Goal: Information Seeking & Learning: Learn about a topic

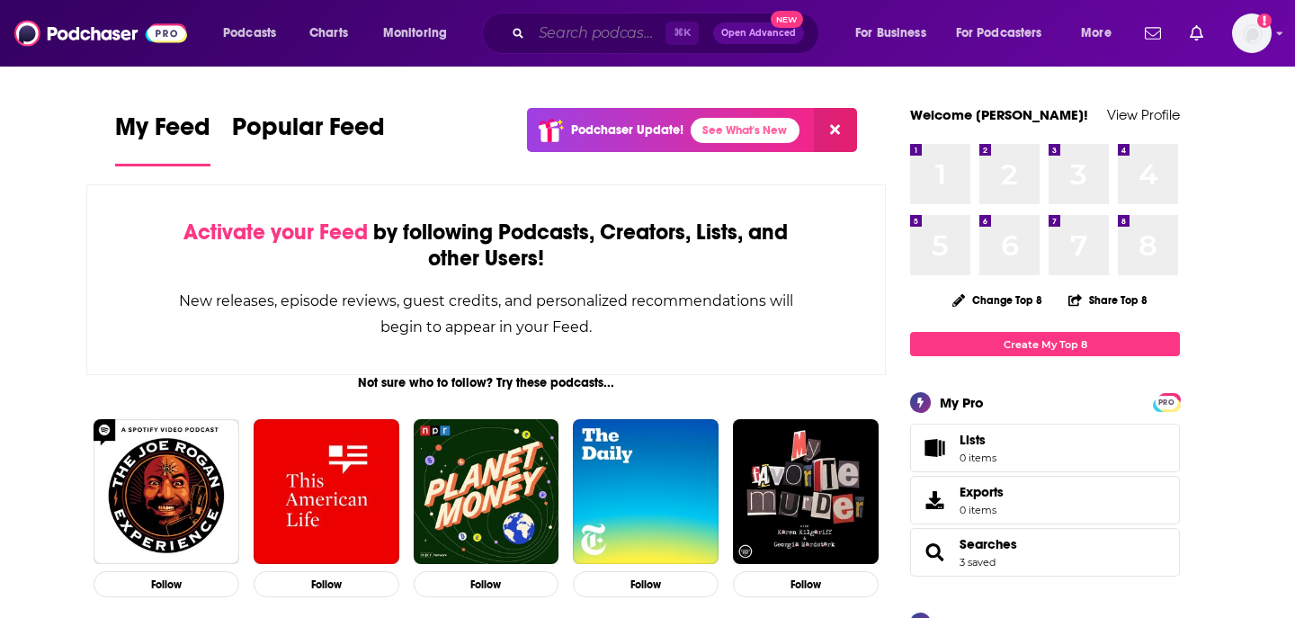
click at [599, 35] on input "Search podcasts, credits, & more..." at bounding box center [598, 33] width 134 height 29
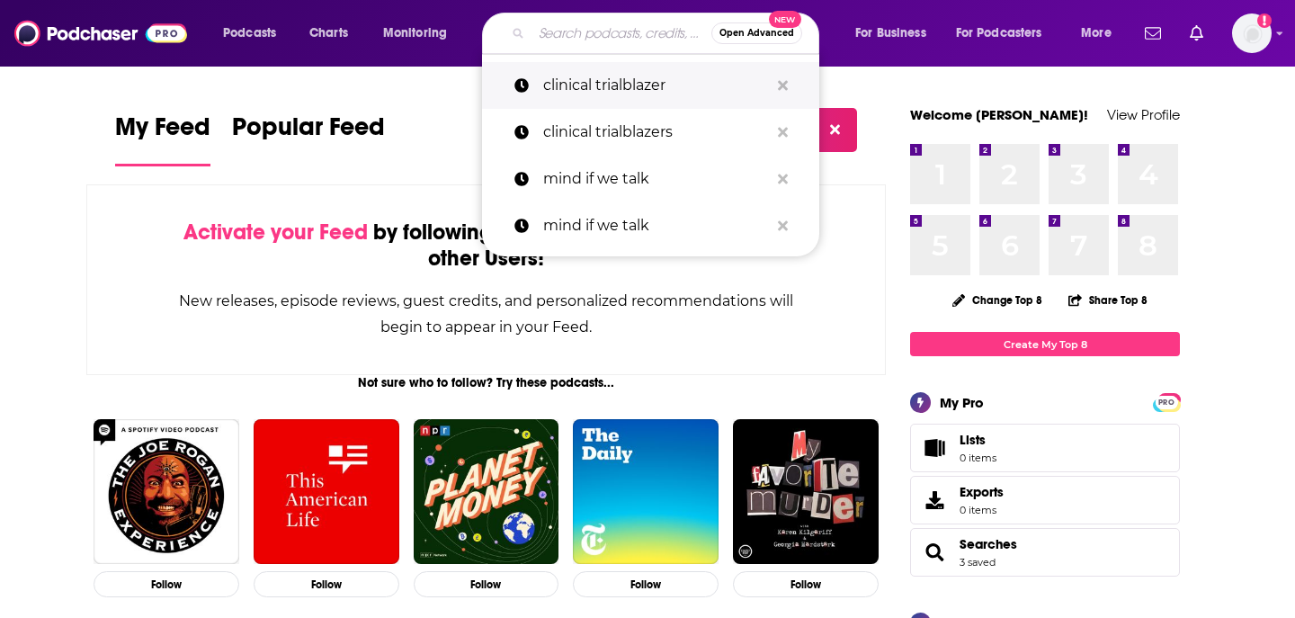
click at [609, 94] on p "clinical trialblazer" at bounding box center [656, 85] width 226 height 47
type input "clinical trialblazer"
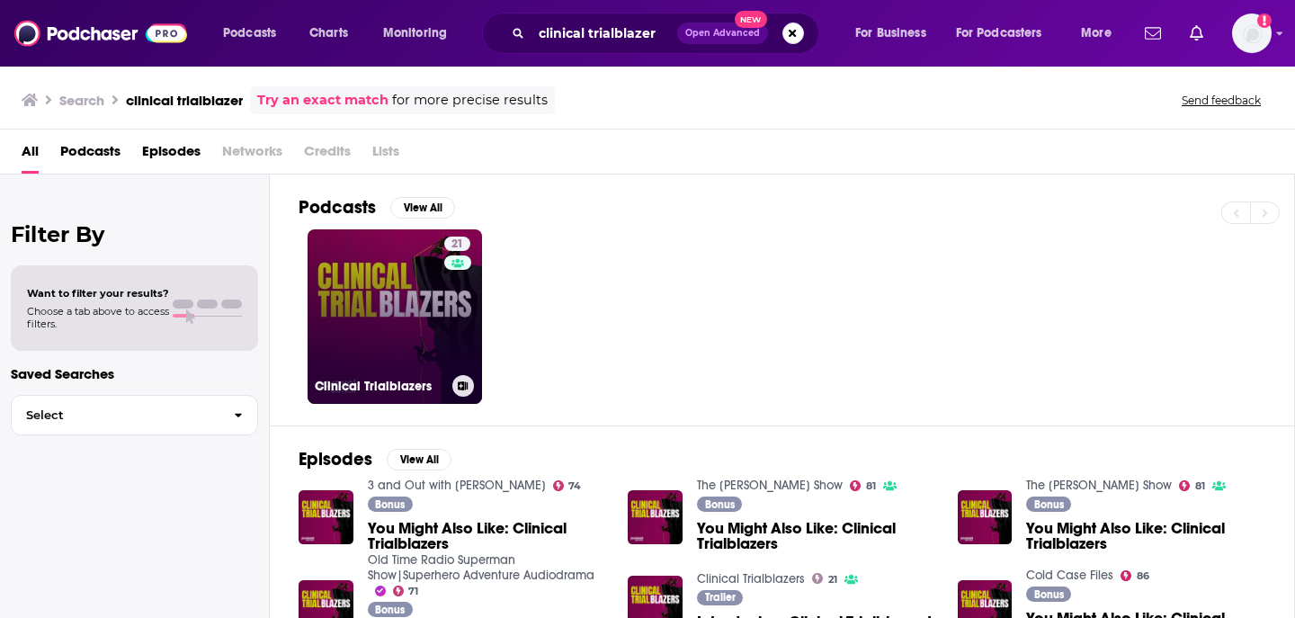
click at [422, 317] on link "21 Clinical Trialblazers" at bounding box center [395, 316] width 174 height 174
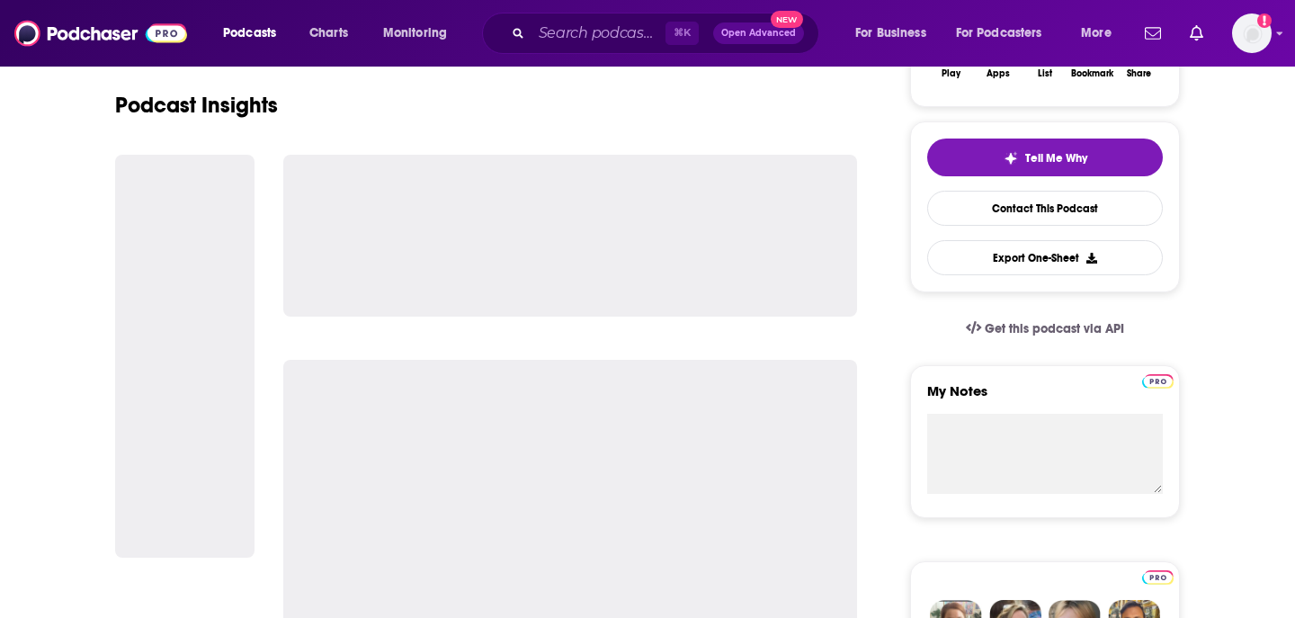
scroll to position [455, 0]
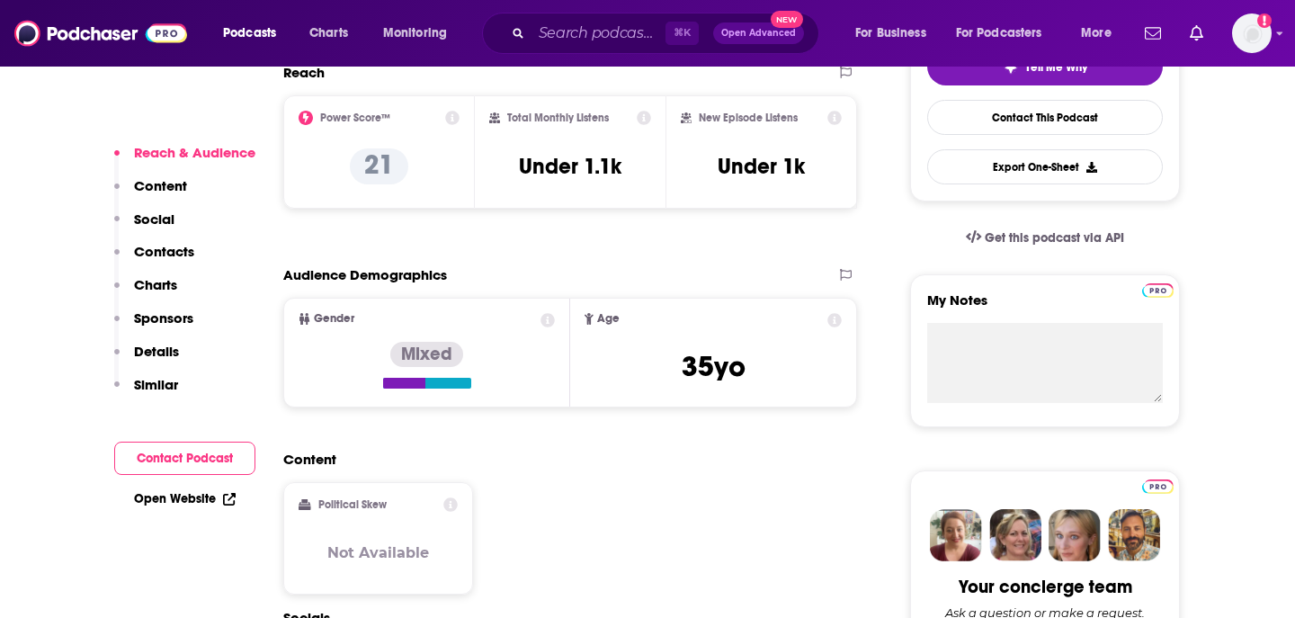
click at [166, 285] on p "Charts" at bounding box center [155, 284] width 43 height 17
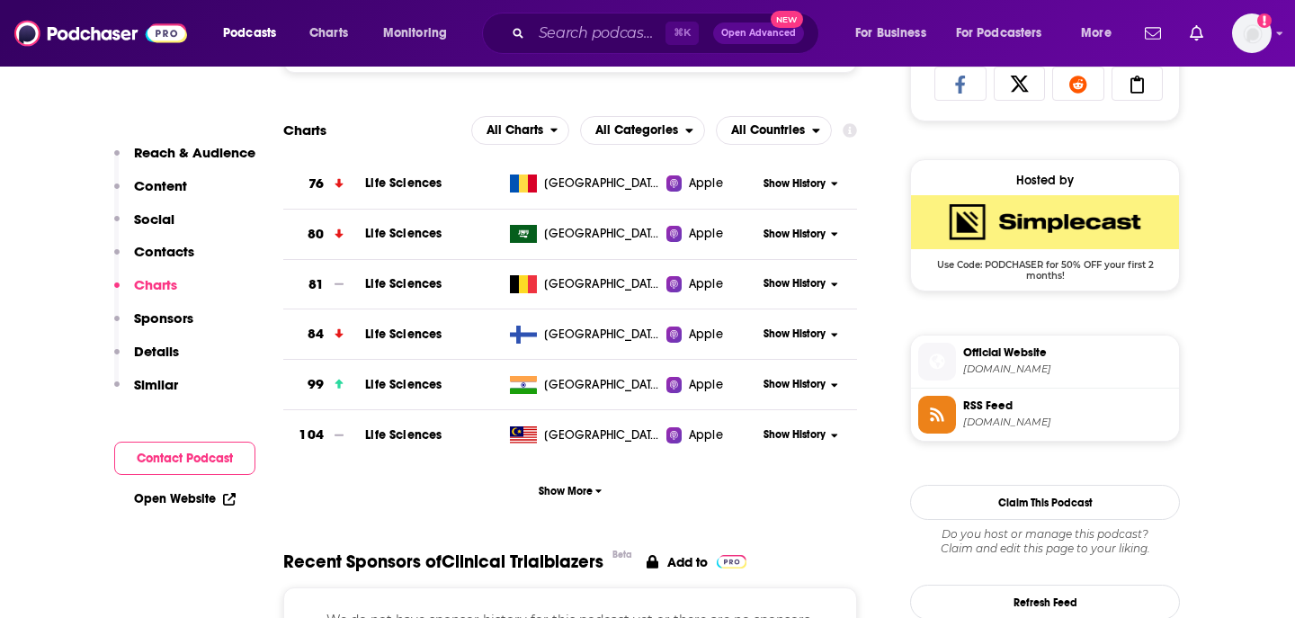
scroll to position [1251, 0]
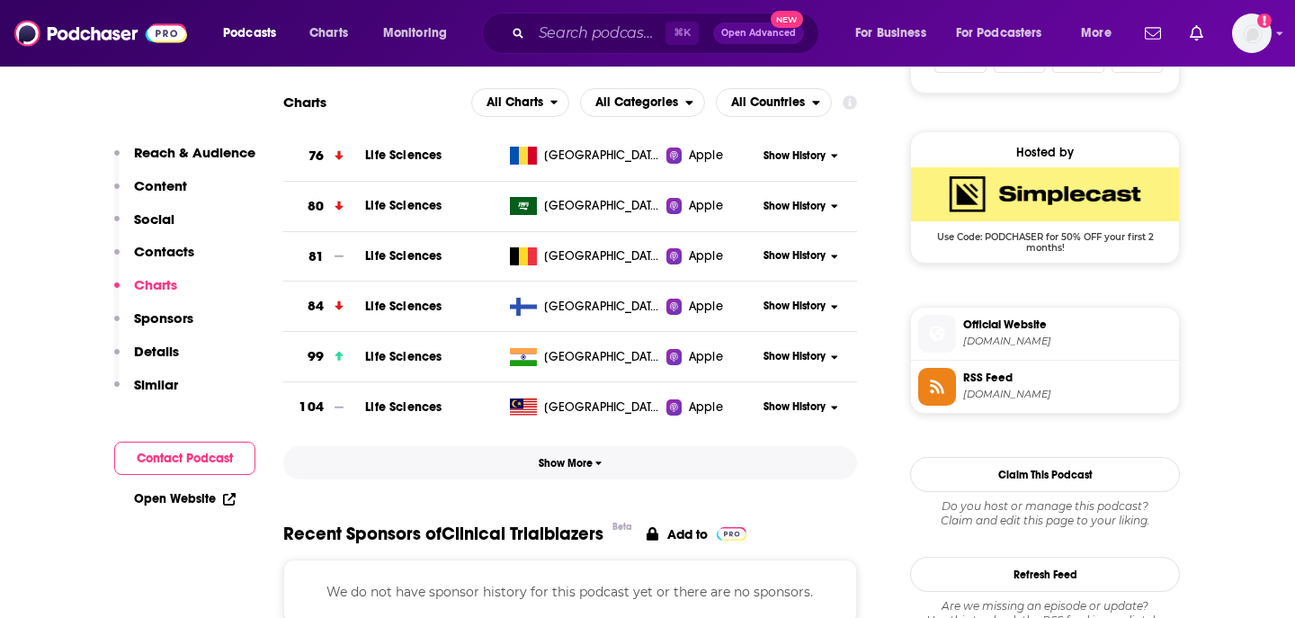
click at [550, 479] on button "Show More" at bounding box center [570, 462] width 574 height 33
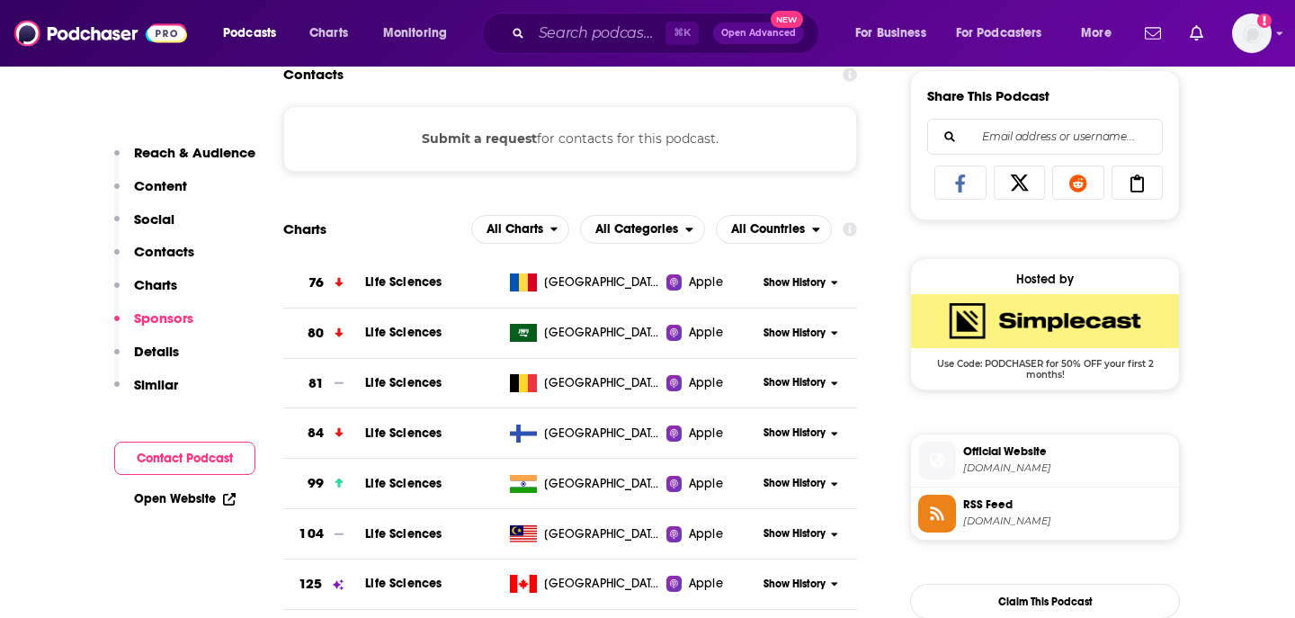
scroll to position [1119, 0]
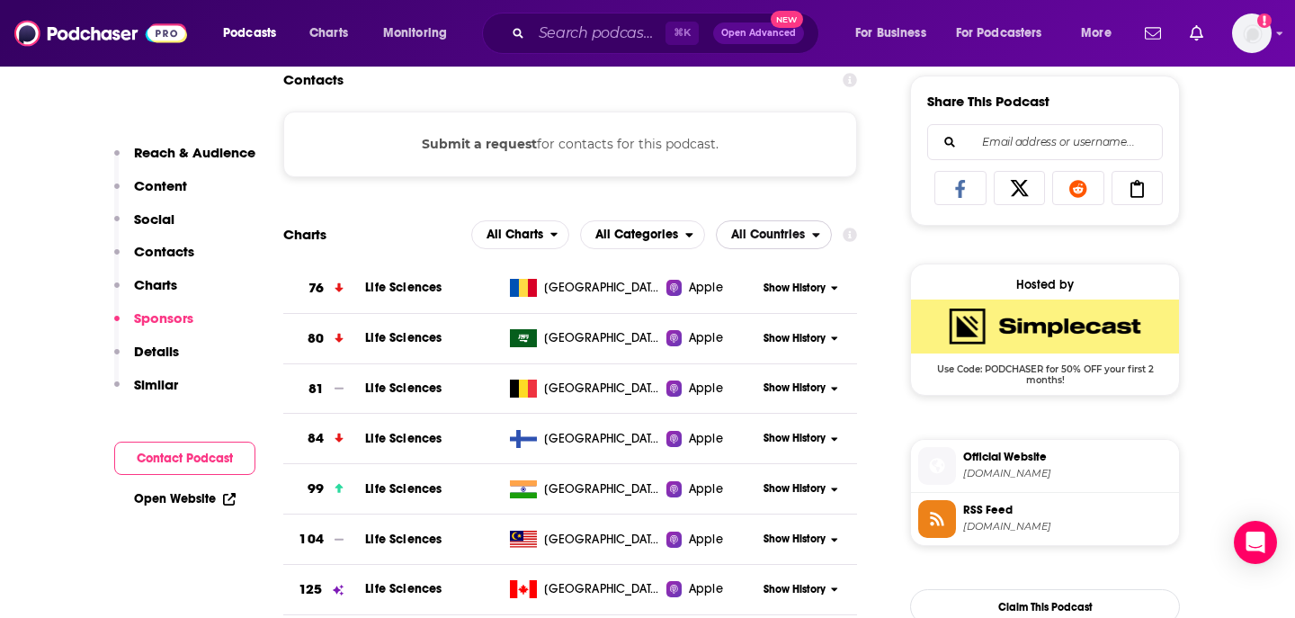
click at [758, 236] on span "All Countries" at bounding box center [768, 234] width 74 height 13
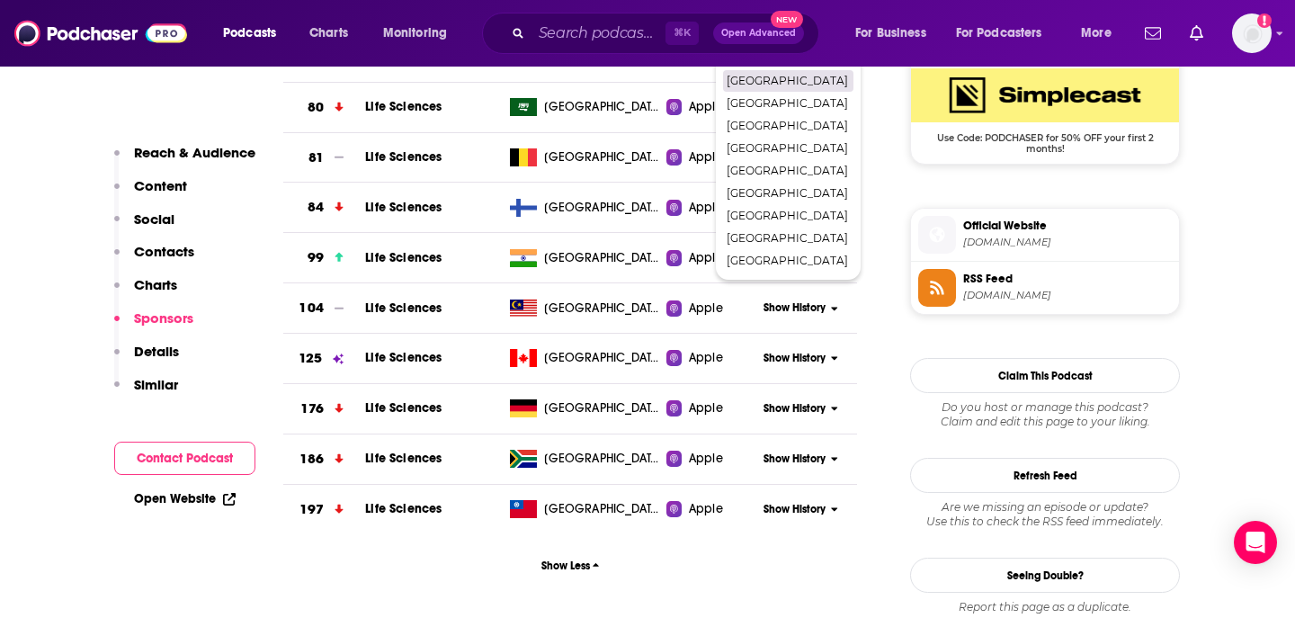
scroll to position [1357, 0]
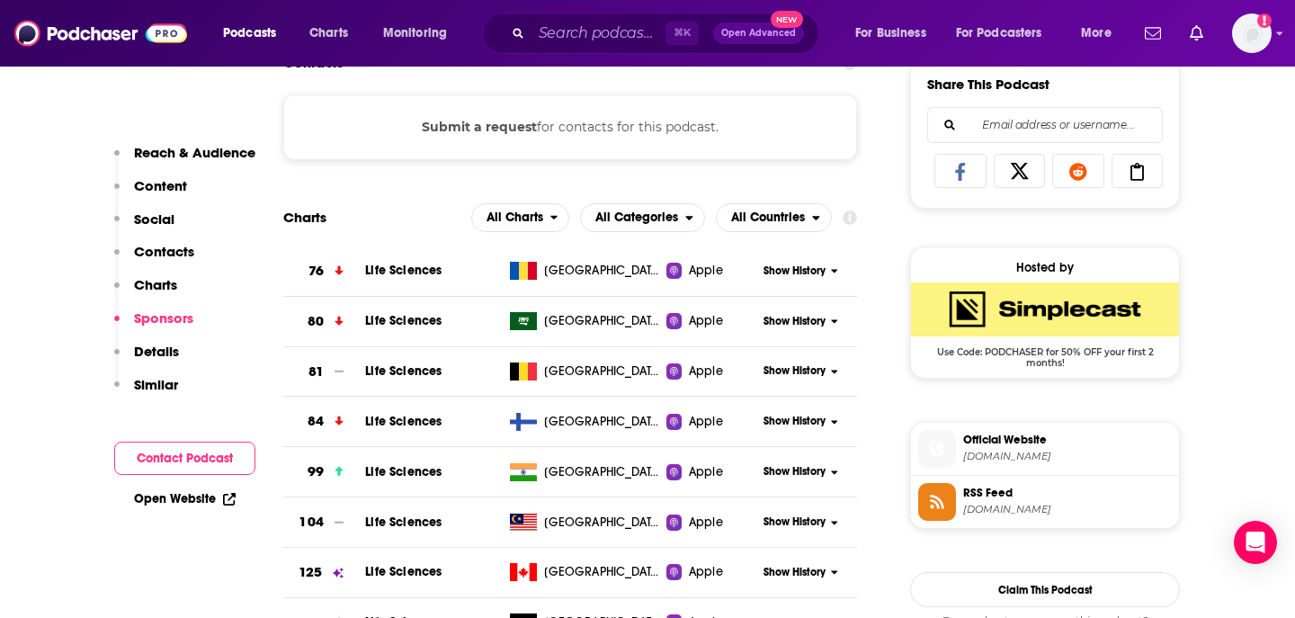
scroll to position [1134, 0]
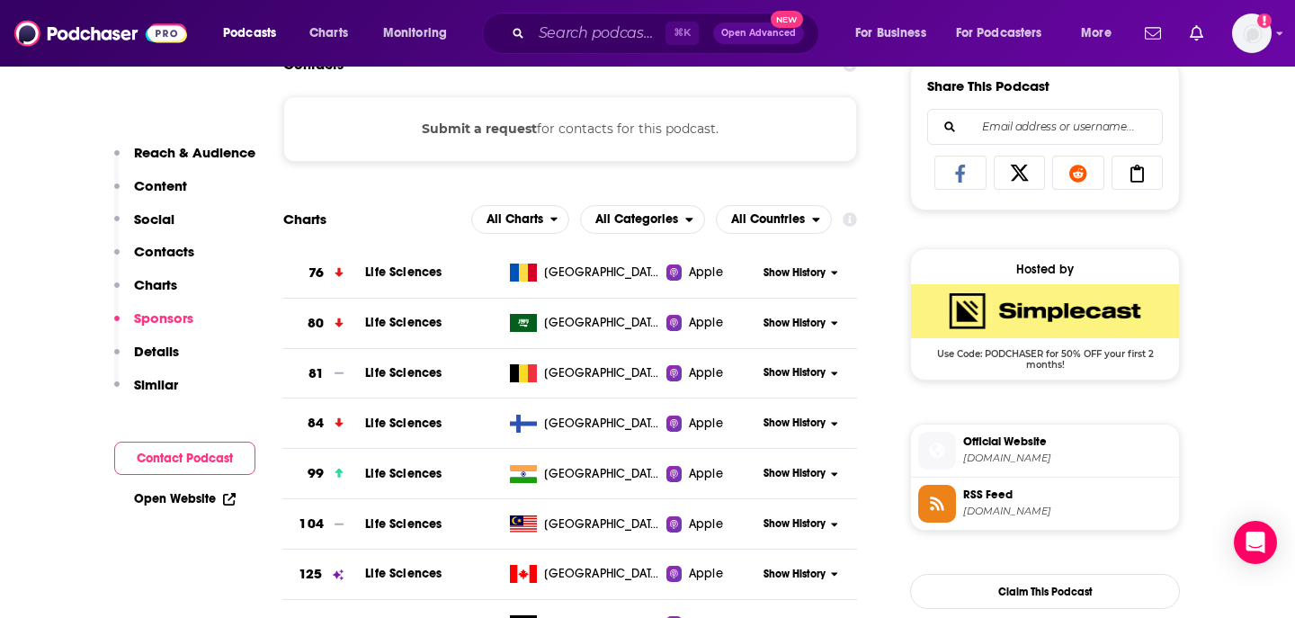
click at [825, 278] on button "Show History" at bounding box center [801, 272] width 86 height 15
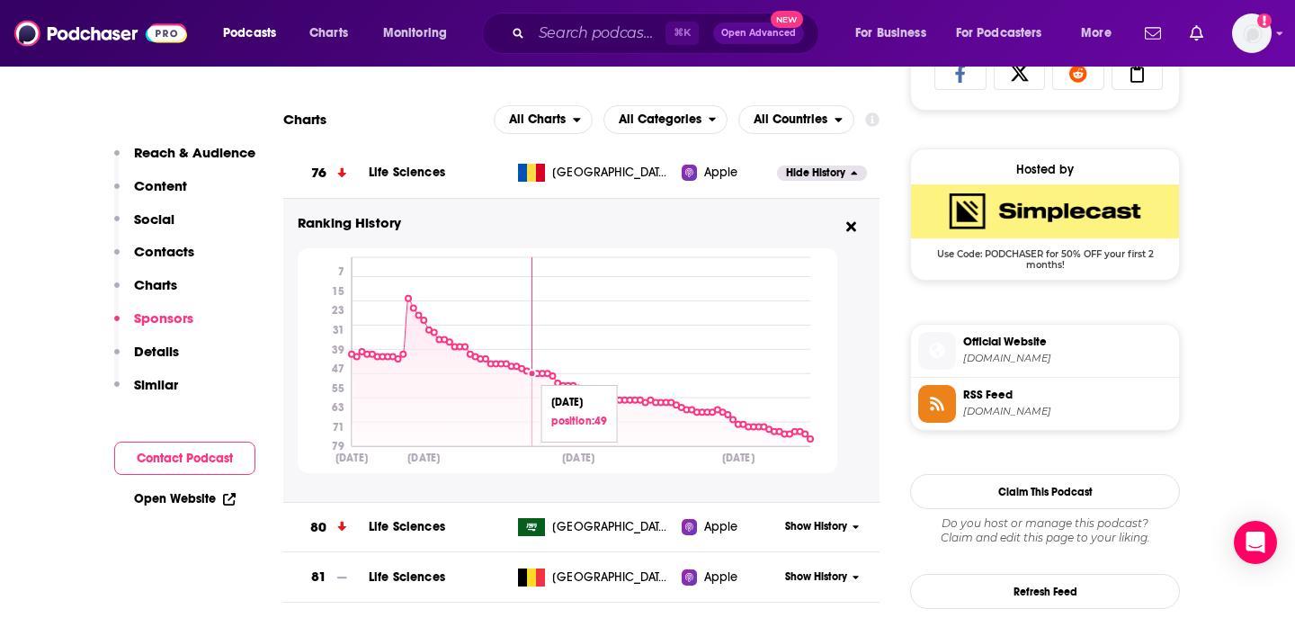
scroll to position [1229, 0]
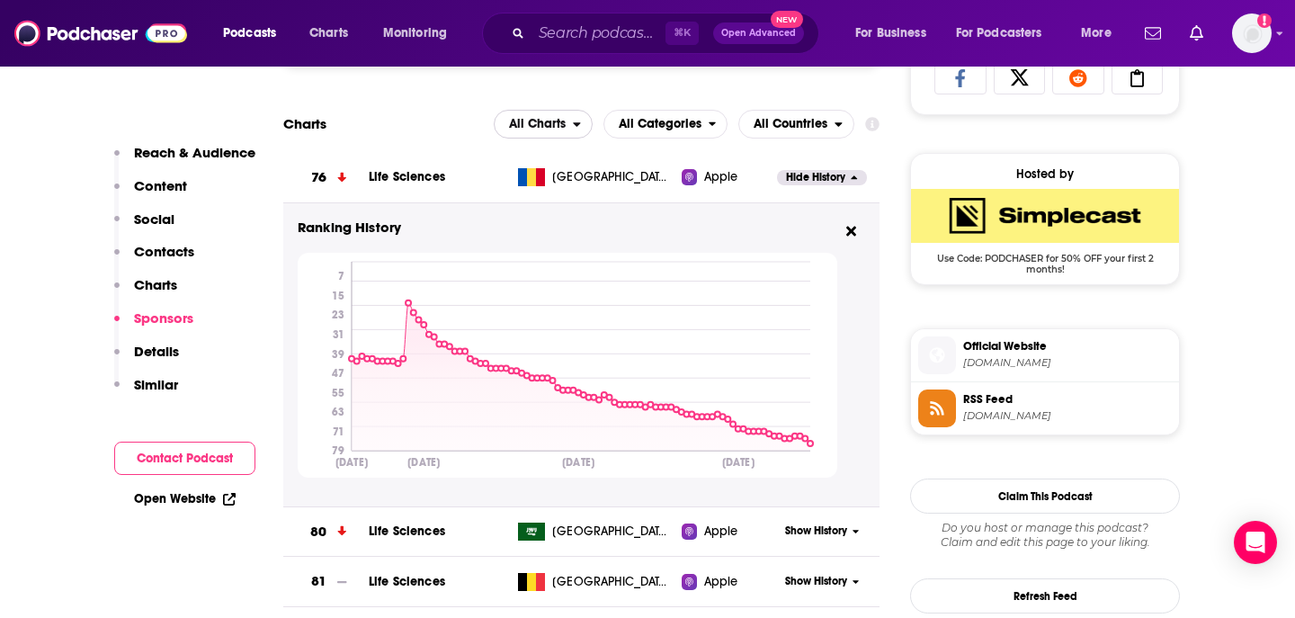
click at [573, 118] on span "All Charts" at bounding box center [534, 124] width 78 height 31
click at [555, 181] on span "Apple Charts" at bounding box center [542, 179] width 76 height 11
click at [674, 119] on span "All Categories" at bounding box center [660, 124] width 83 height 13
click at [689, 196] on span "Science / Life Sciences" at bounding box center [673, 201] width 119 height 11
click at [782, 128] on span "All Countries" at bounding box center [791, 124] width 74 height 13
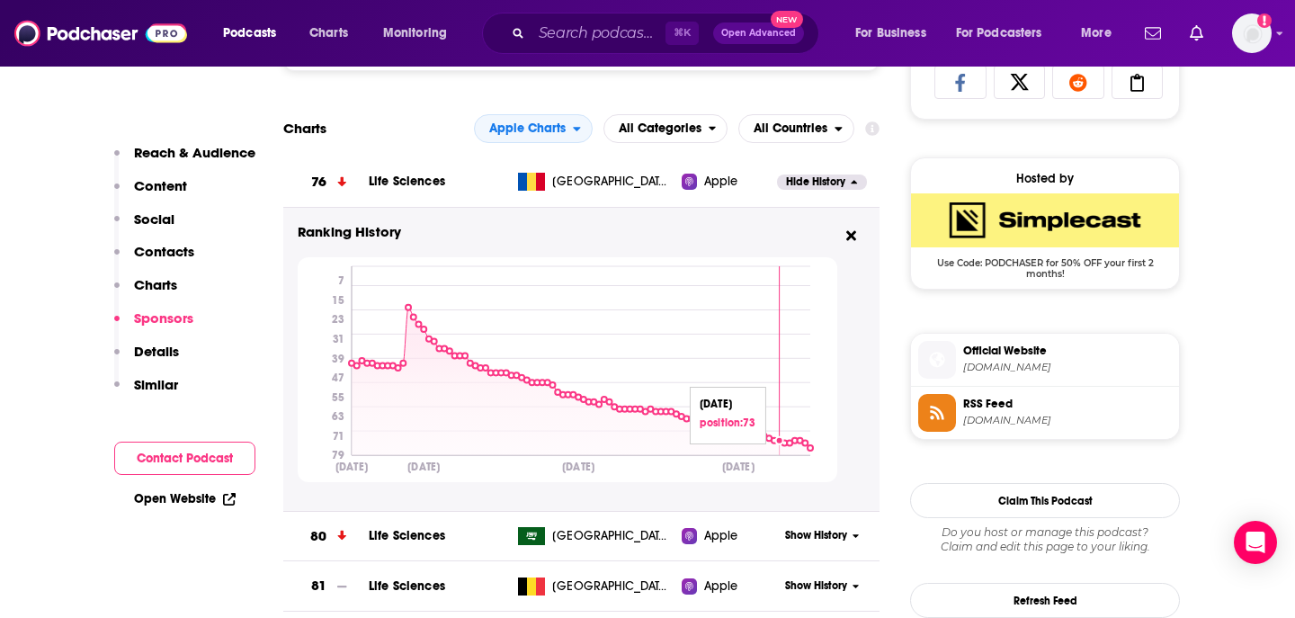
scroll to position [1193, 0]
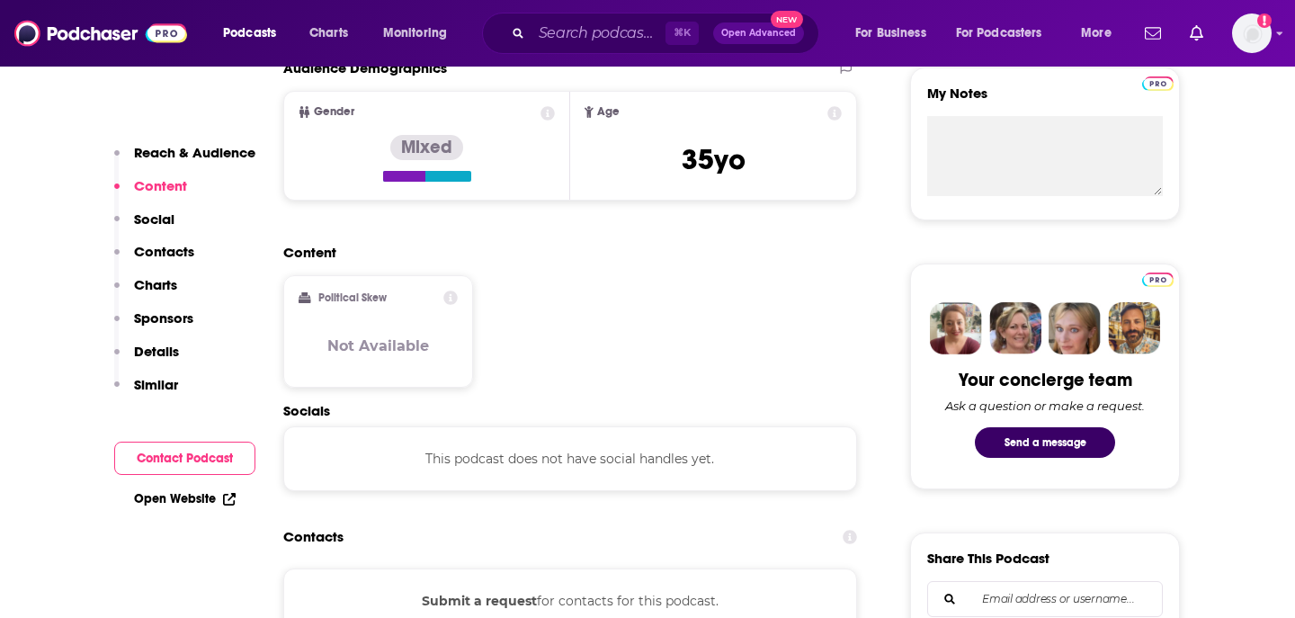
click at [161, 286] on p "Charts" at bounding box center [155, 284] width 43 height 17
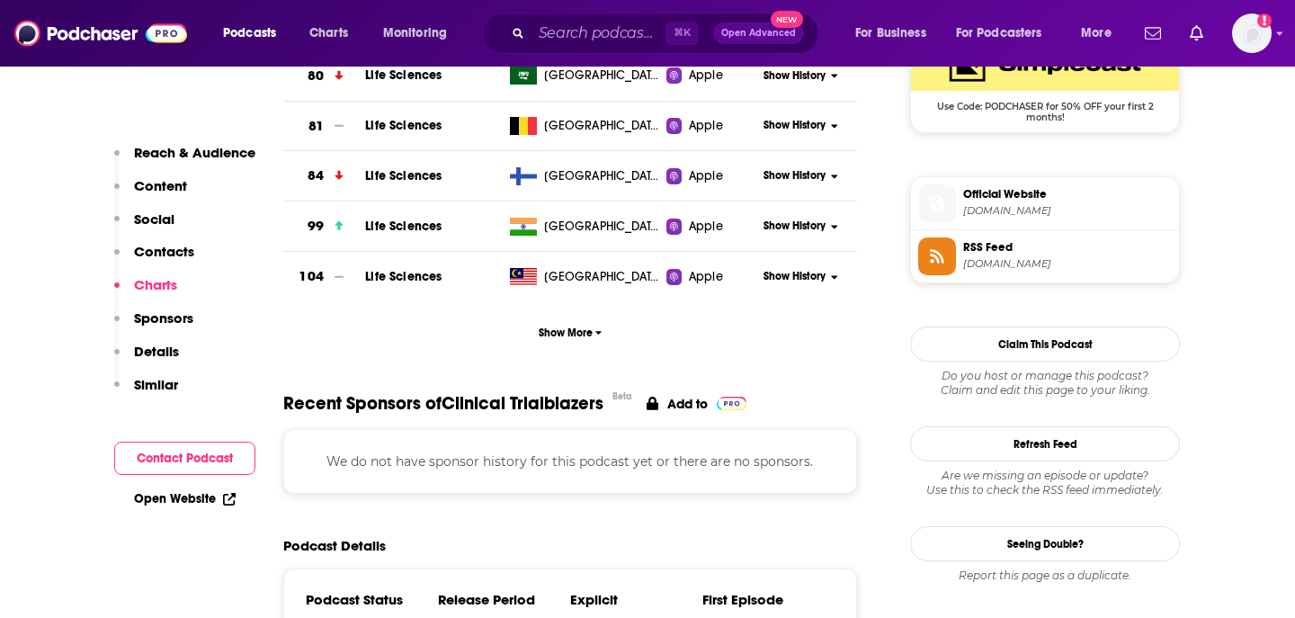
scroll to position [1384, 0]
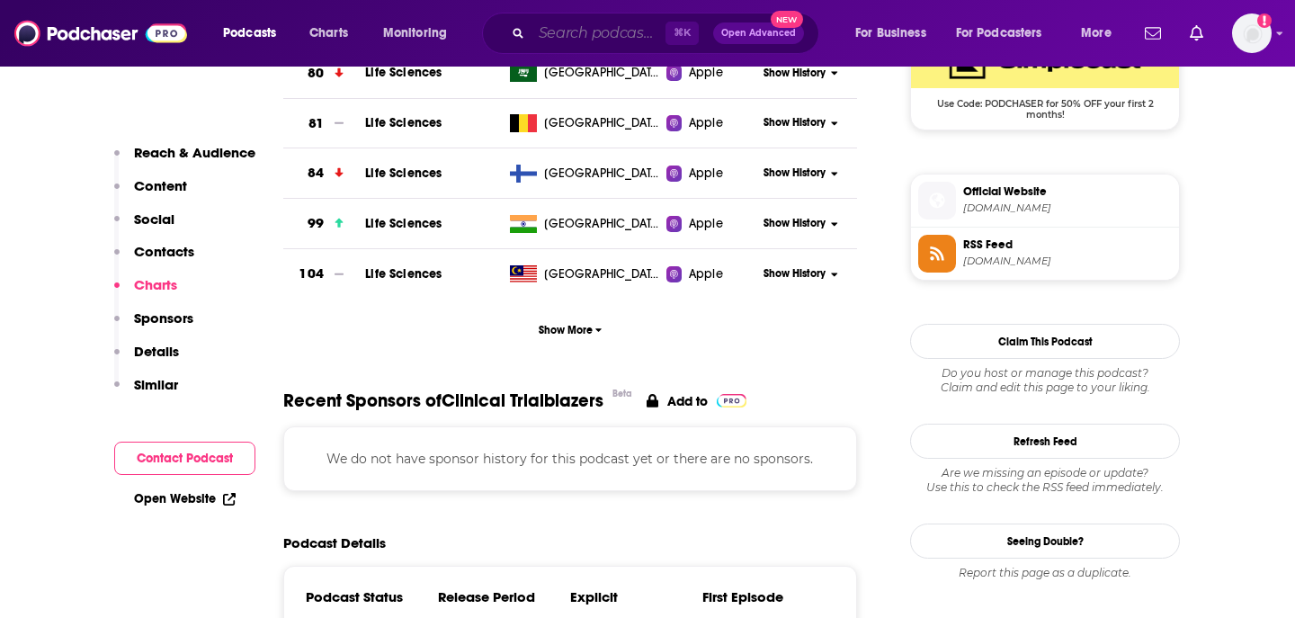
click at [578, 31] on input "Search podcasts, credits, & more..." at bounding box center [598, 33] width 134 height 29
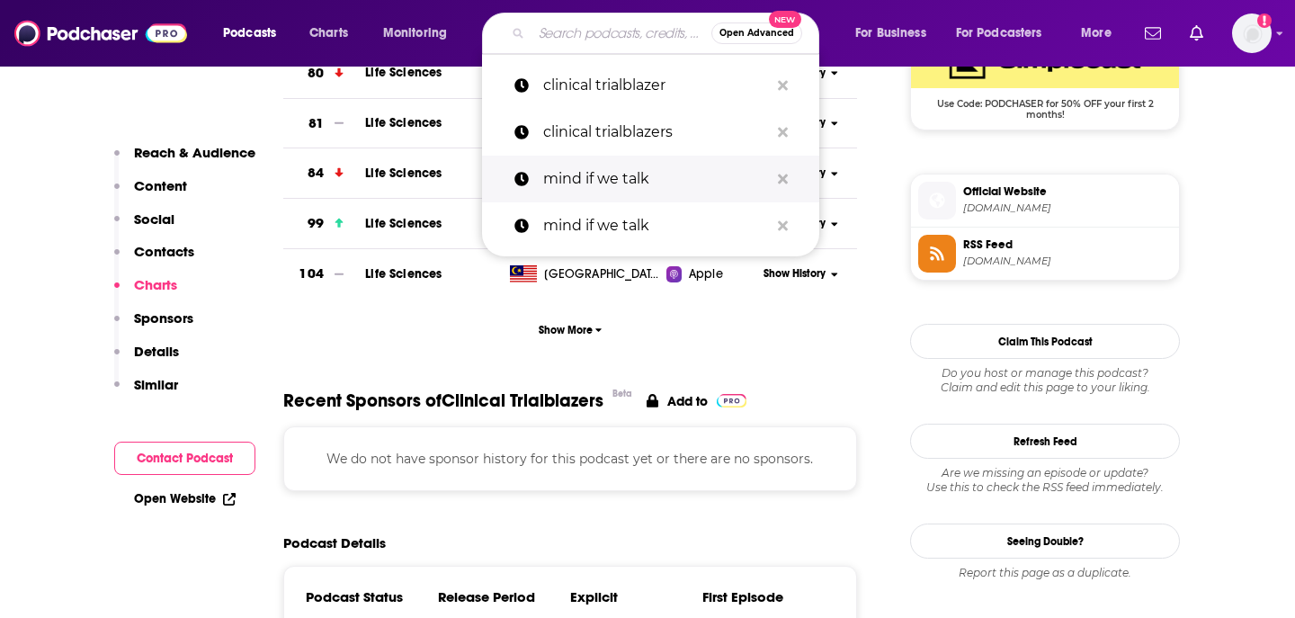
click at [585, 182] on p "mind if we talk" at bounding box center [656, 179] width 226 height 47
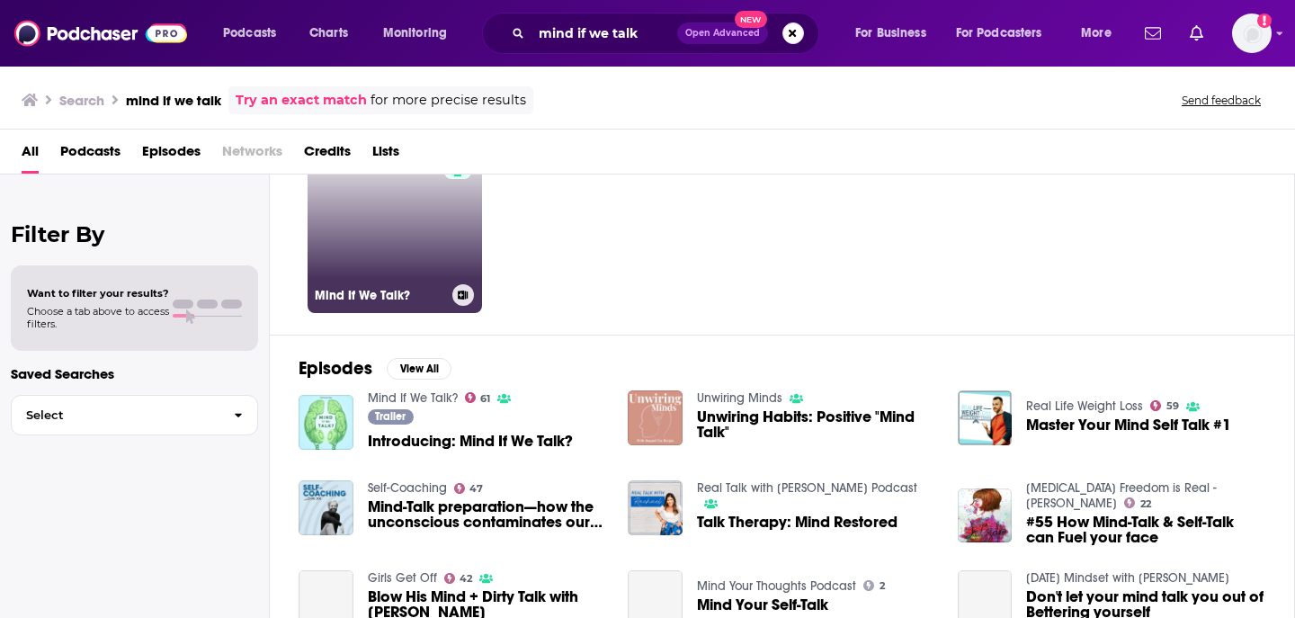
scroll to position [110, 0]
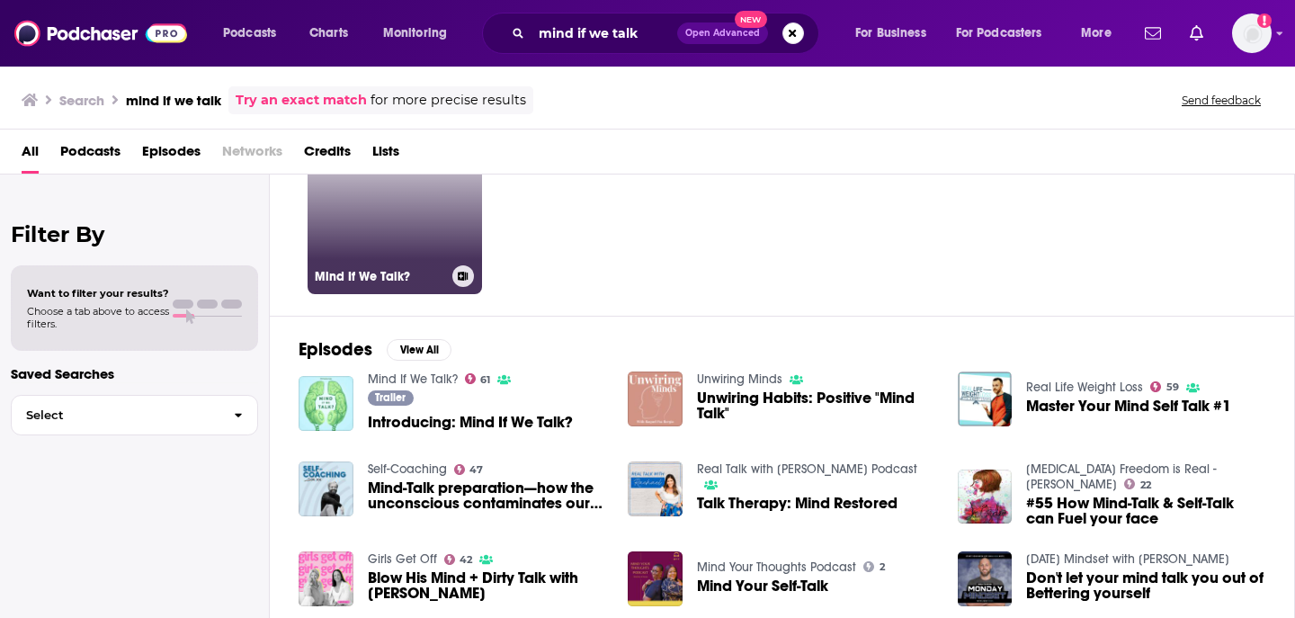
click at [368, 272] on h3 "Mind If We Talk?" at bounding box center [380, 276] width 130 height 15
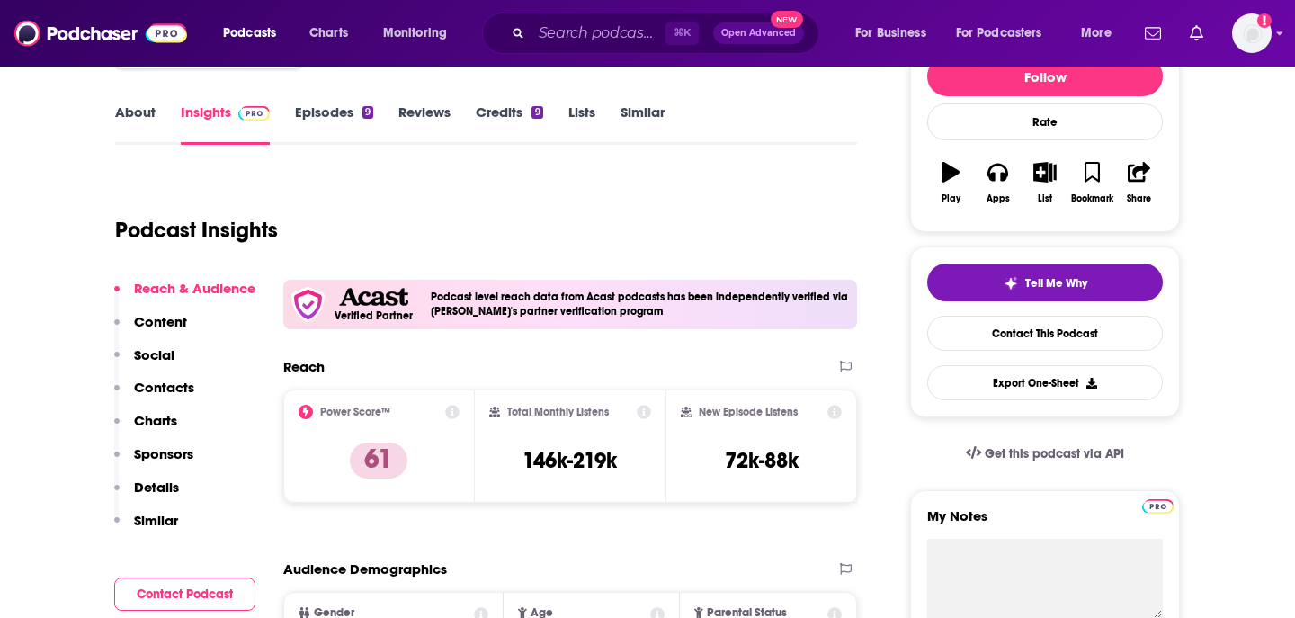
click at [168, 417] on p "Charts" at bounding box center [155, 420] width 43 height 17
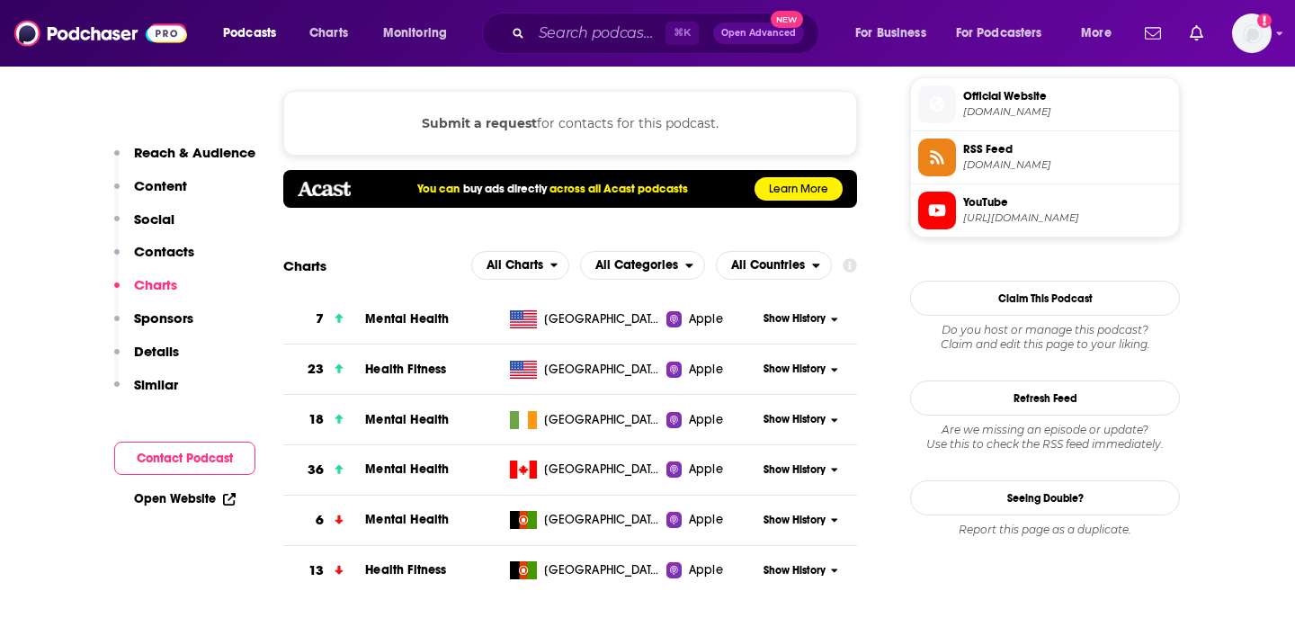
scroll to position [1471, 0]
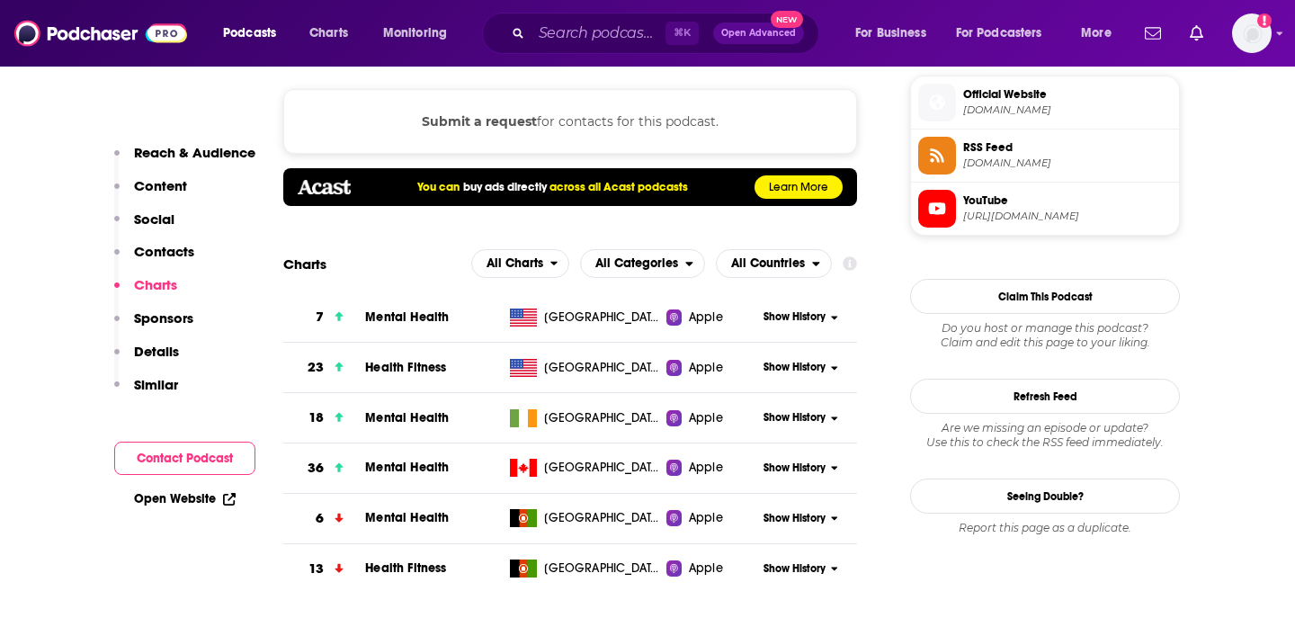
click at [813, 326] on div "Show History" at bounding box center [807, 317] width 99 height 44
click at [808, 317] on span "Show History" at bounding box center [794, 316] width 62 height 15
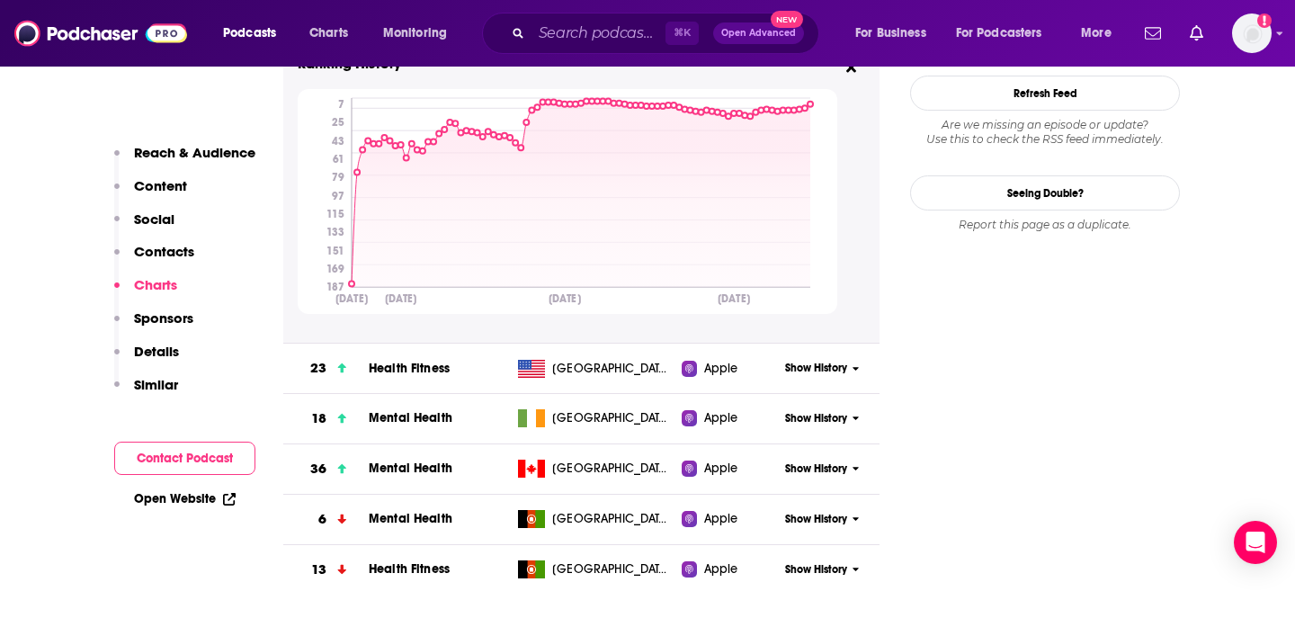
scroll to position [1773, 0]
